Goal: Task Accomplishment & Management: Complete application form

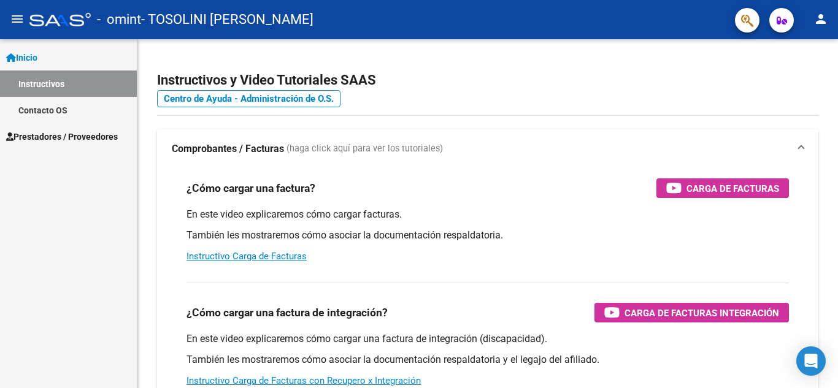
click at [64, 134] on span "Prestadores / Proveedores" at bounding box center [62, 136] width 112 height 13
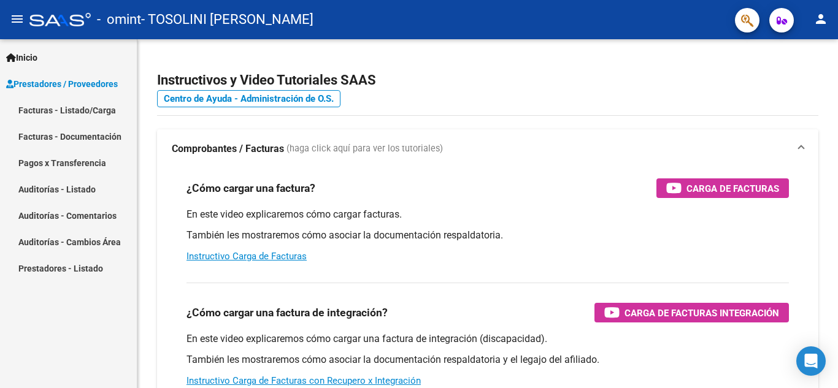
click at [66, 161] on link "Pagos x Transferencia" at bounding box center [68, 163] width 137 height 26
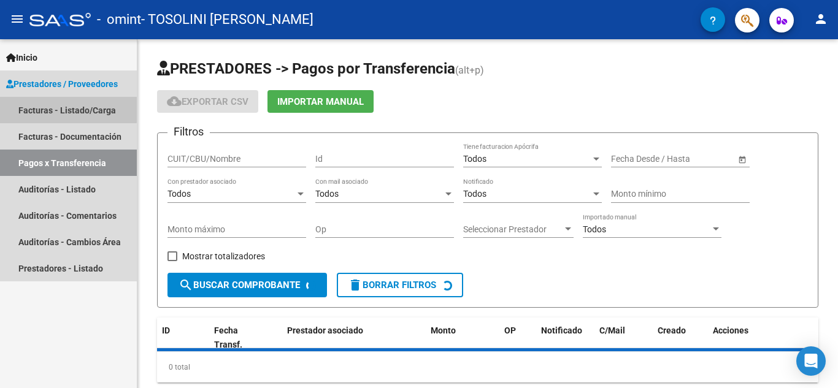
click at [64, 99] on link "Facturas - Listado/Carga" at bounding box center [68, 110] width 137 height 26
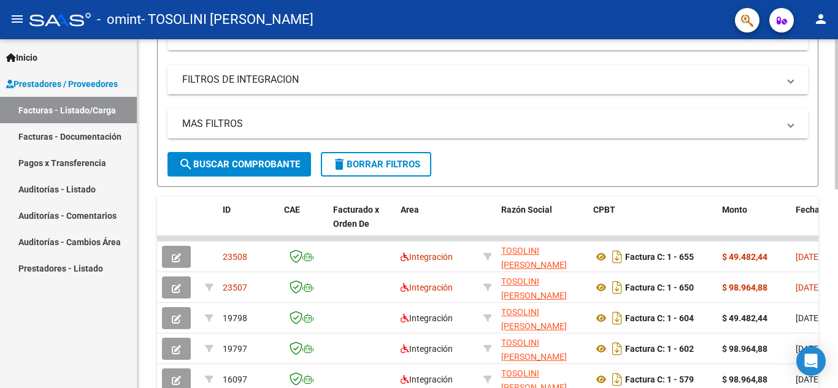
scroll to position [245, 0]
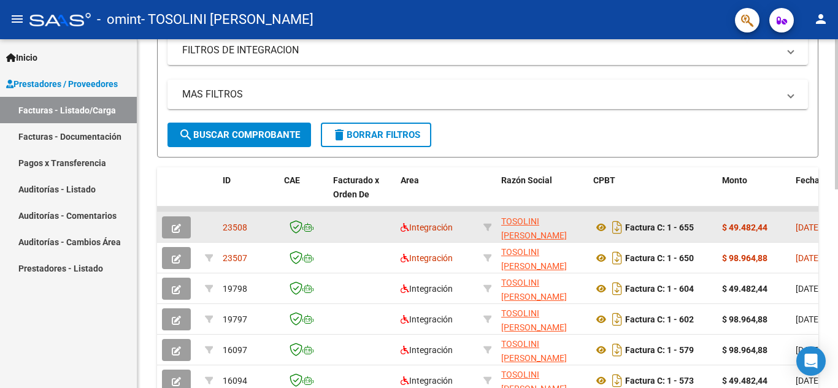
click at [177, 227] on icon "button" at bounding box center [176, 228] width 9 height 9
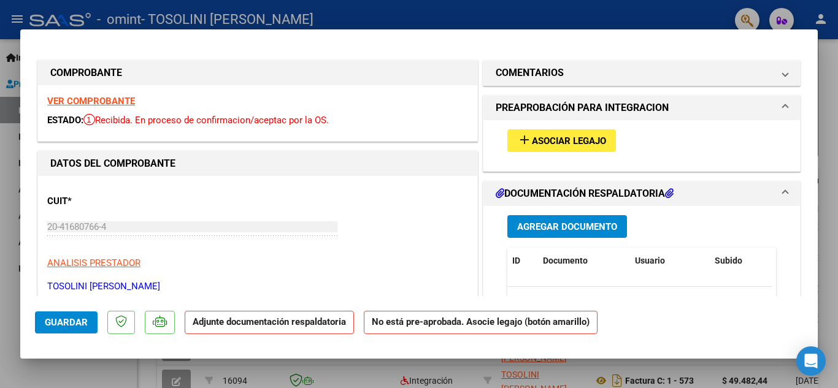
click at [556, 135] on span "add Asociar Legajo" at bounding box center [561, 140] width 89 height 11
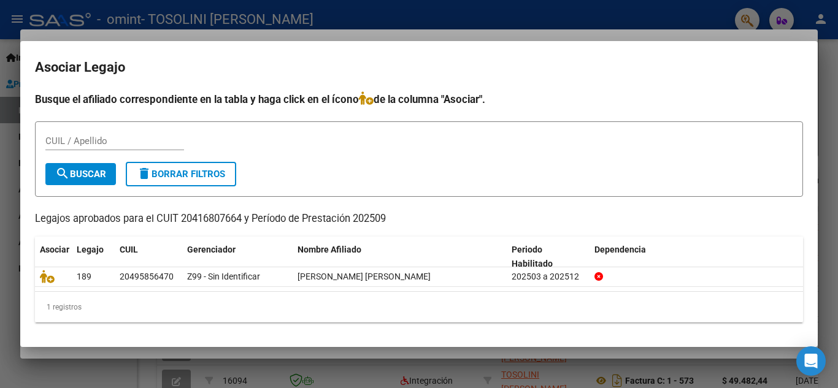
click at [601, 20] on div at bounding box center [419, 194] width 838 height 388
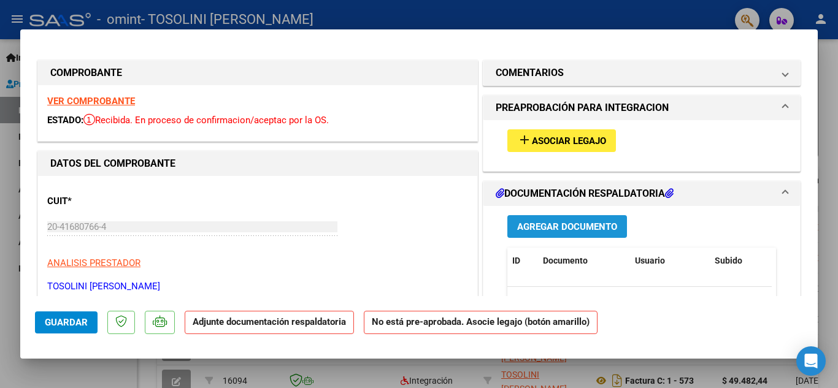
click at [560, 224] on span "Agregar Documento" at bounding box center [567, 226] width 100 height 11
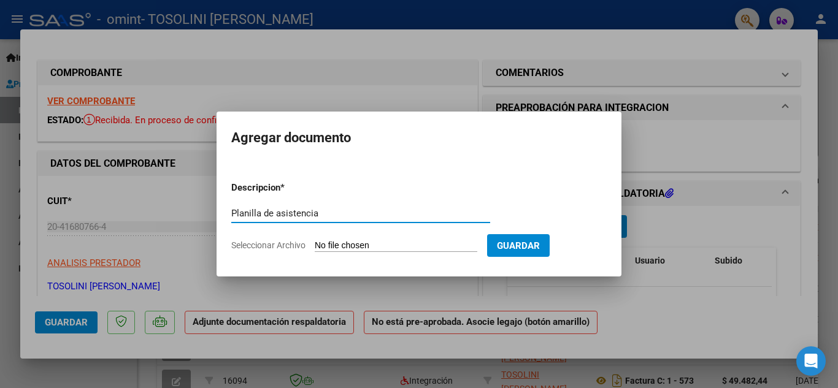
type input "Planilla de asistencia"
click at [264, 246] on span "Seleccionar Archivo" at bounding box center [268, 245] width 74 height 10
click at [315, 246] on input "Seleccionar Archivo" at bounding box center [396, 246] width 162 height 12
click at [482, 289] on div at bounding box center [419, 194] width 838 height 388
